Goal: Navigation & Orientation: Find specific page/section

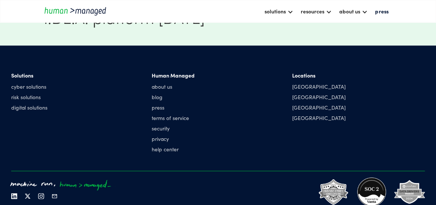
scroll to position [1657, 0]
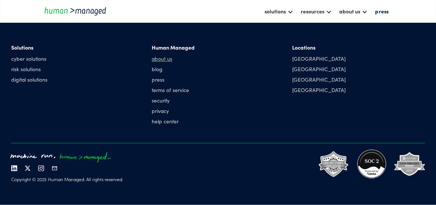
click at [170, 62] on link "about us" at bounding box center [173, 58] width 43 height 7
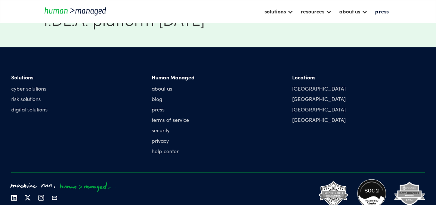
scroll to position [889, 0]
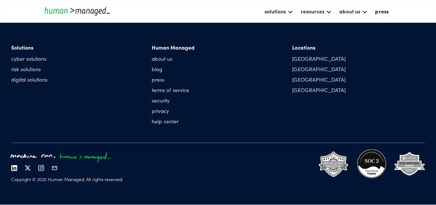
click at [304, 62] on div "Locations [GEOGRAPHIC_DATA] [GEOGRAPHIC_DATA] [GEOGRAPHIC_DATA] [GEOGRAPHIC_DAT…" at bounding box center [318, 70] width 53 height 53
click at [305, 60] on div "[GEOGRAPHIC_DATA]" at bounding box center [318, 58] width 53 height 7
click at [302, 58] on div "[GEOGRAPHIC_DATA]" at bounding box center [318, 58] width 53 height 7
click at [111, 11] on nav "solutions Cyber solutions risk solutions digital solutions resources insights c…" at bounding box center [252, 11] width 282 height 13
click at [108, 12] on img "home" at bounding box center [77, 11] width 67 height 10
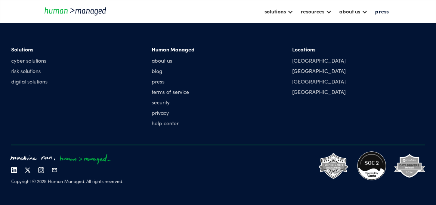
scroll to position [1657, 0]
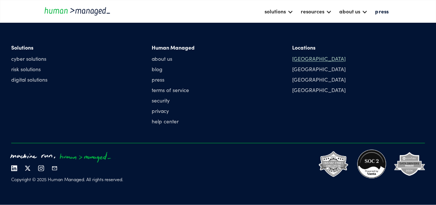
click at [300, 62] on div "[GEOGRAPHIC_DATA]" at bounding box center [318, 58] width 53 height 7
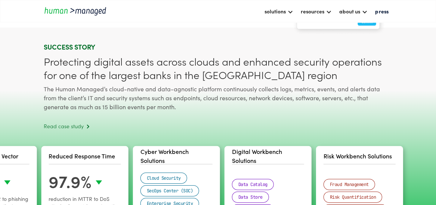
scroll to position [910, 0]
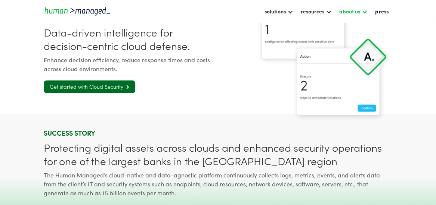
click at [357, 10] on div "about us" at bounding box center [349, 11] width 21 height 9
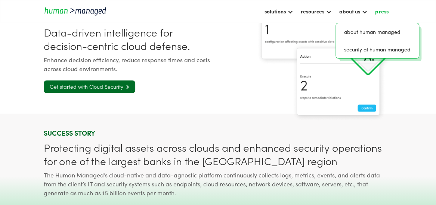
click at [377, 12] on link "press" at bounding box center [381, 11] width 21 height 13
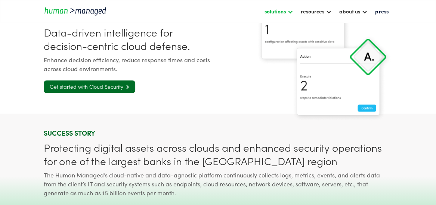
click at [282, 9] on div "solutions" at bounding box center [274, 11] width 21 height 9
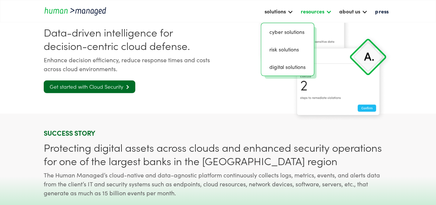
click at [317, 9] on div "resources" at bounding box center [313, 11] width 24 height 9
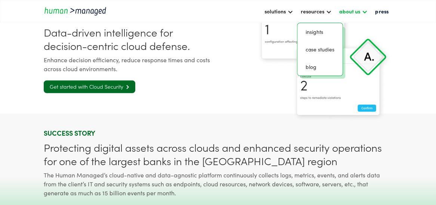
click at [347, 12] on div "about us" at bounding box center [349, 11] width 21 height 9
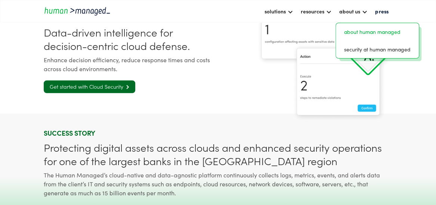
click at [356, 27] on link "about human managed" at bounding box center [377, 32] width 77 height 12
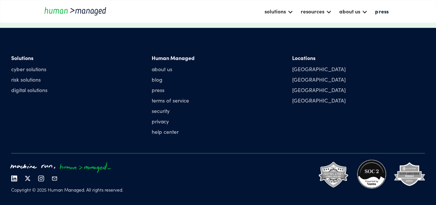
scroll to position [889, 0]
